Goal: Information Seeking & Learning: Learn about a topic

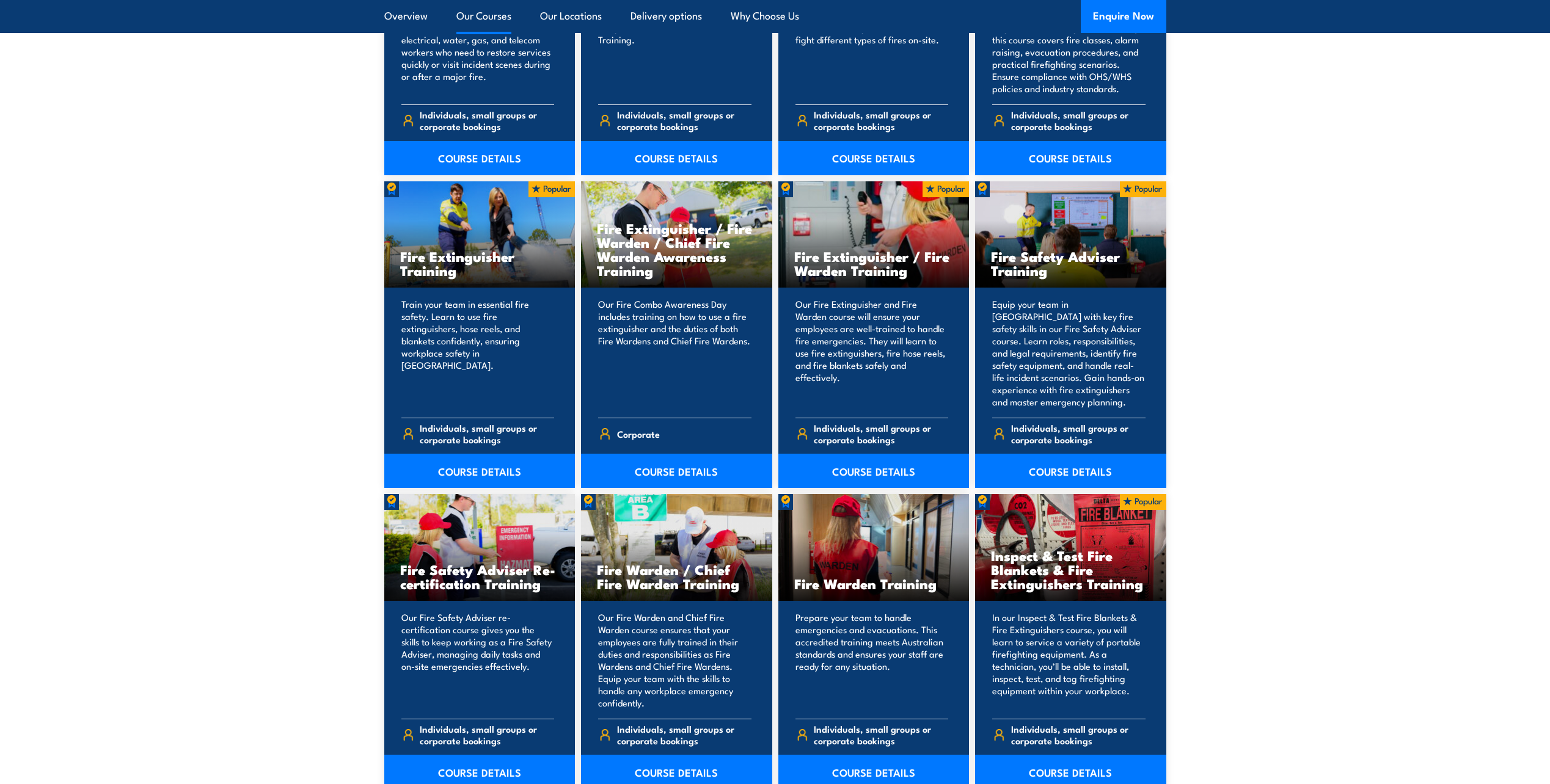
scroll to position [1354, 0]
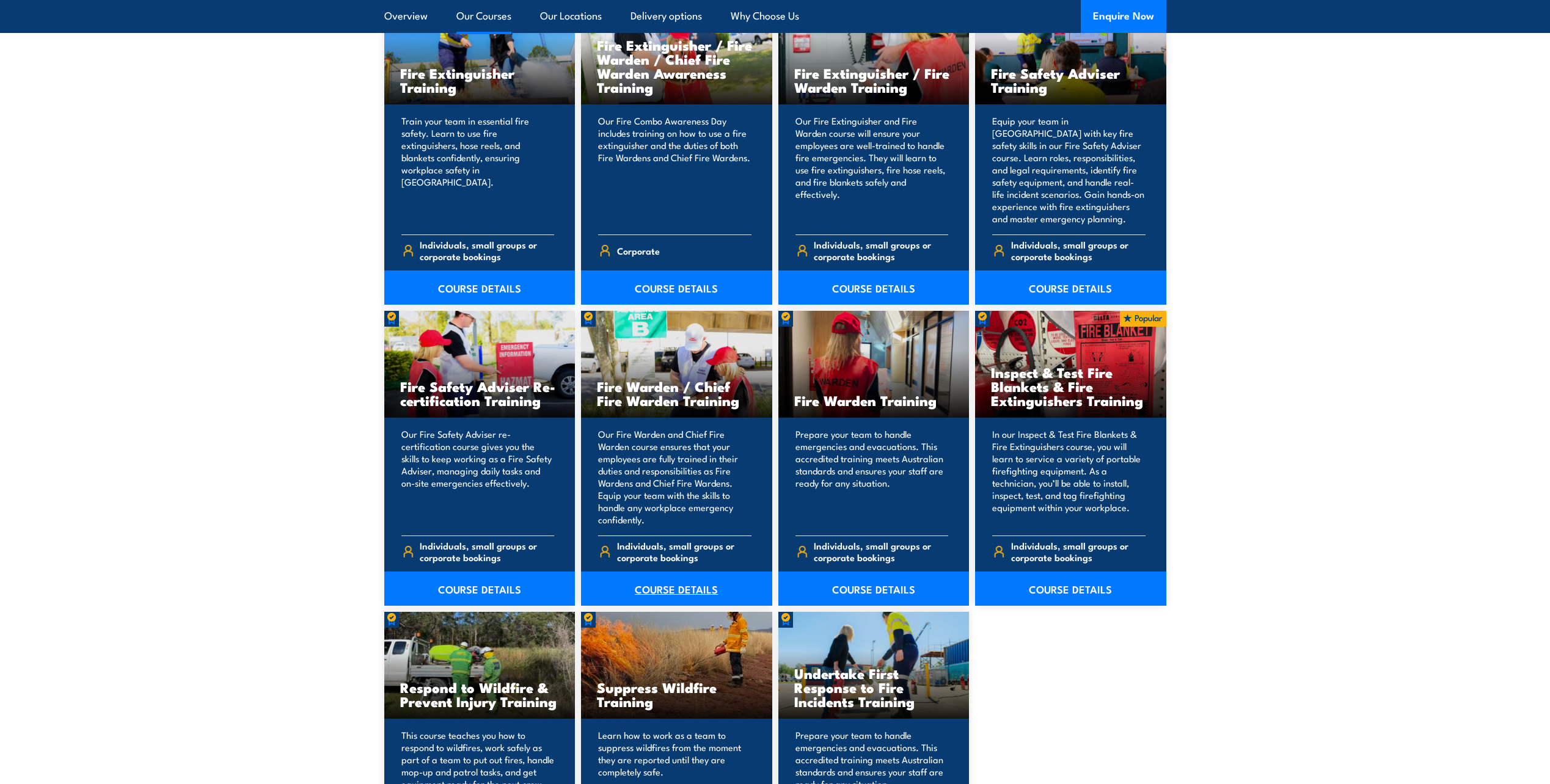
click at [670, 590] on link "COURSE DETAILS" at bounding box center [677, 588] width 191 height 34
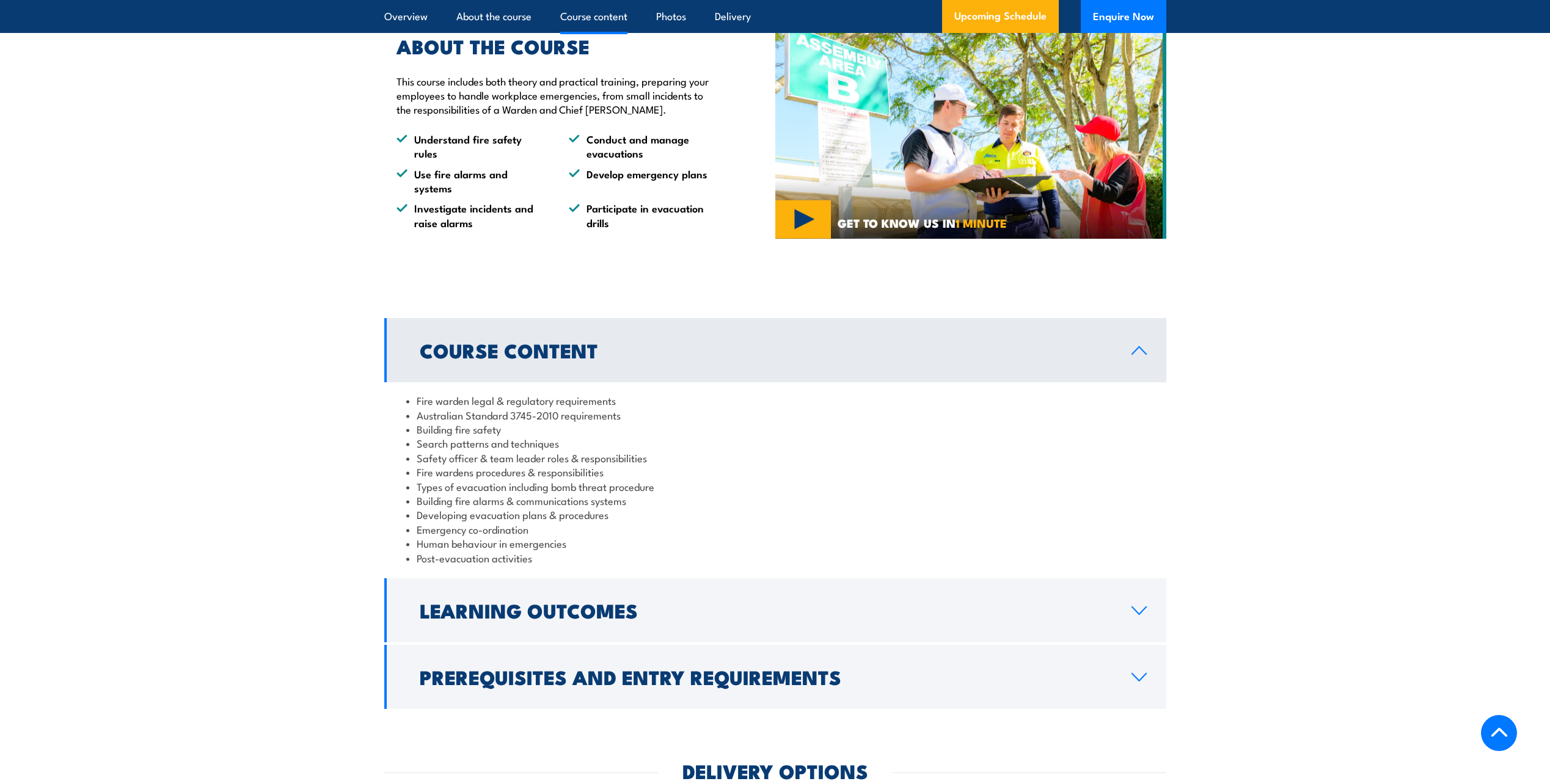
scroll to position [1160, 0]
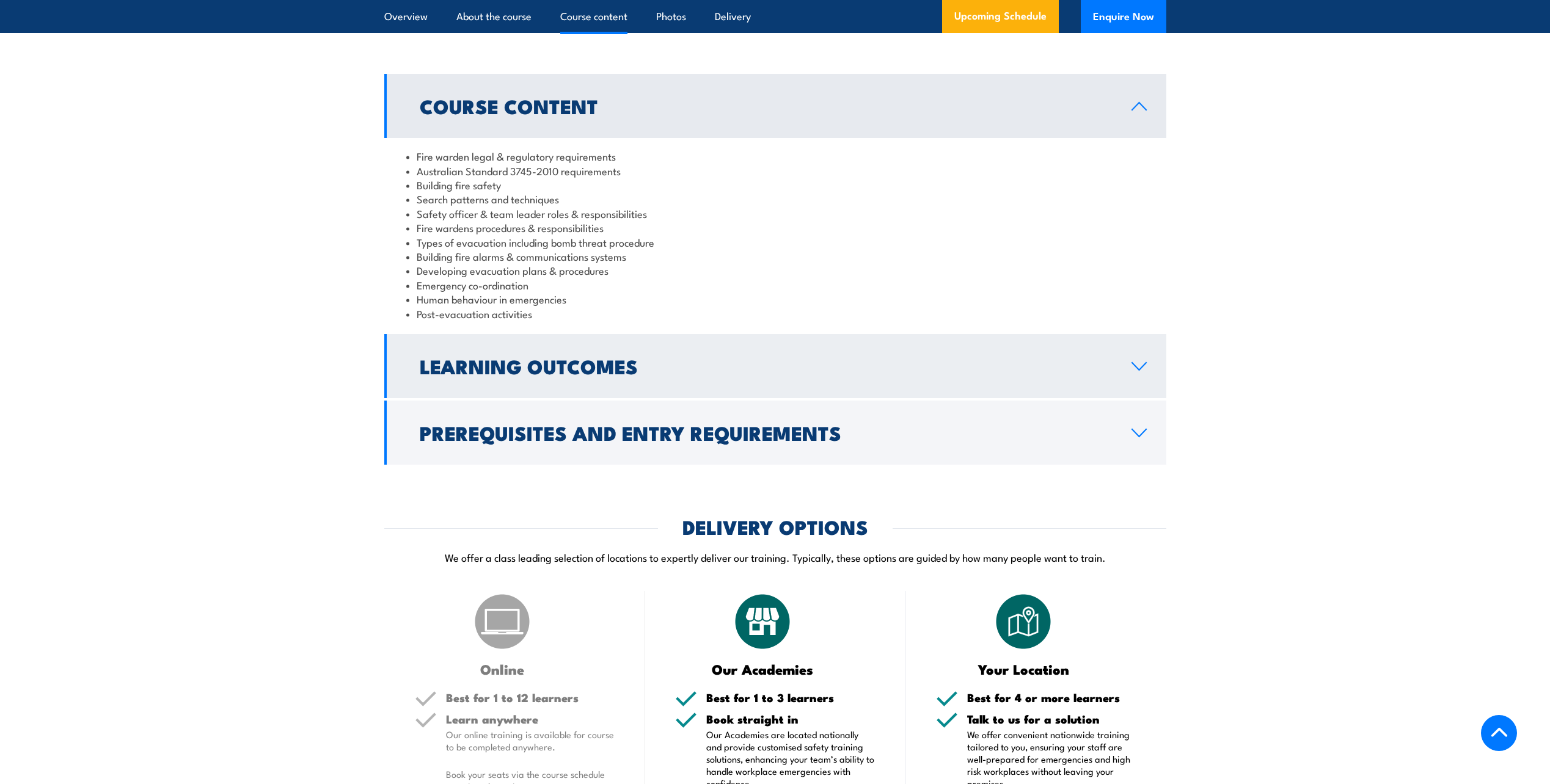
click at [534, 374] on h2 "Learning Outcomes" at bounding box center [766, 366] width 692 height 17
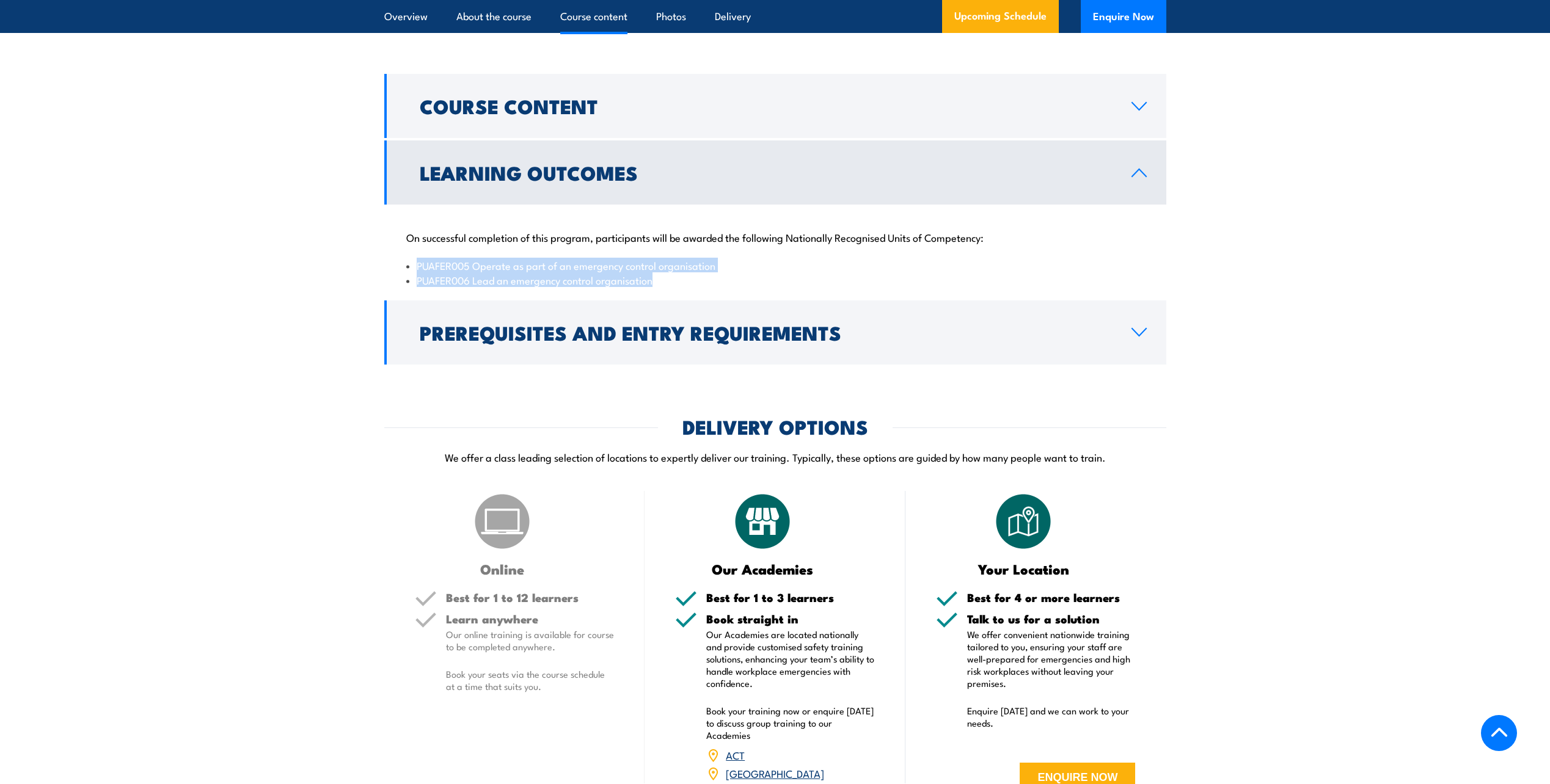
drag, startPoint x: 417, startPoint y: 274, endPoint x: 663, endPoint y: 296, distance: 247.0
click at [663, 287] on ul "PUAFER005 Operate as part of an emergency control organisation PUAFER006 Lead a…" at bounding box center [775, 273] width 738 height 29
copy ul "PUAFER005 Operate as part of an emergency control organisation PUAFER006 Lead a…"
